Goal: Check status

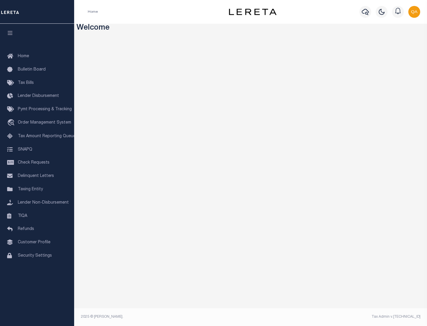
click at [37, 163] on span "Check Requests" at bounding box center [34, 163] width 32 height 4
select select "50"
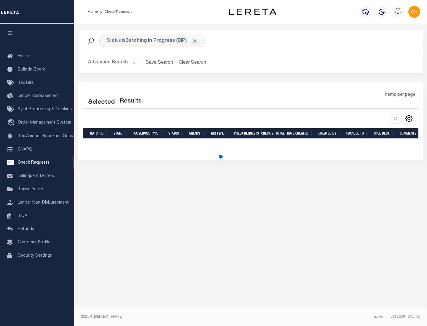
select select "50"
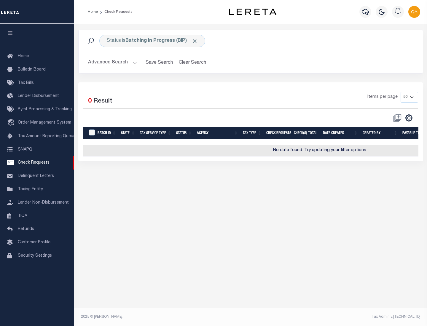
click at [195, 41] on span "Click to Remove" at bounding box center [195, 41] width 6 height 6
